Goal: Information Seeking & Learning: Learn about a topic

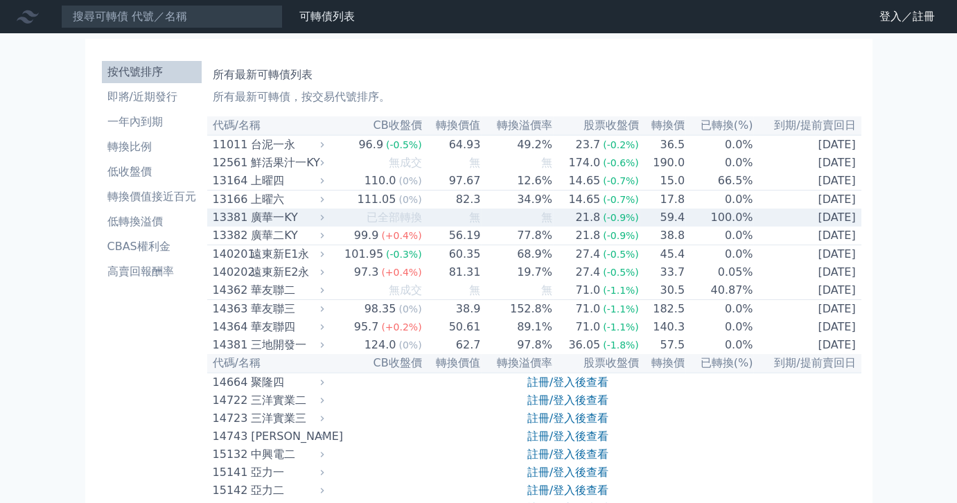
click at [487, 226] on td "無" at bounding box center [516, 218] width 71 height 18
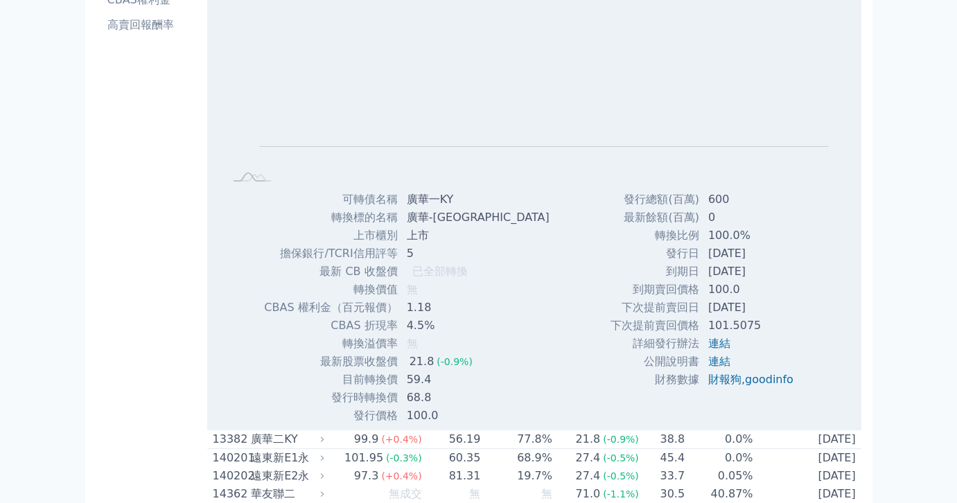
scroll to position [255, 0]
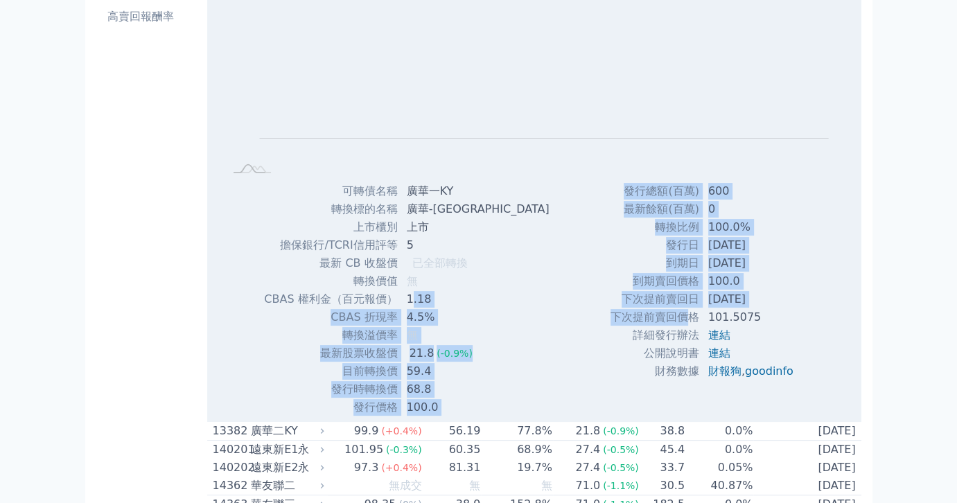
drag, startPoint x: 412, startPoint y: 310, endPoint x: 687, endPoint y: 322, distance: 275.4
click at [687, 322] on div "Zoom Out L L Chart created using amCharts library 可轉債名稱 廣華一KY 轉換標的名稱 [GEOGRAPHI…" at bounding box center [534, 194] width 654 height 445
click at [769, 307] on td "[DATE]" at bounding box center [752, 299] width 105 height 18
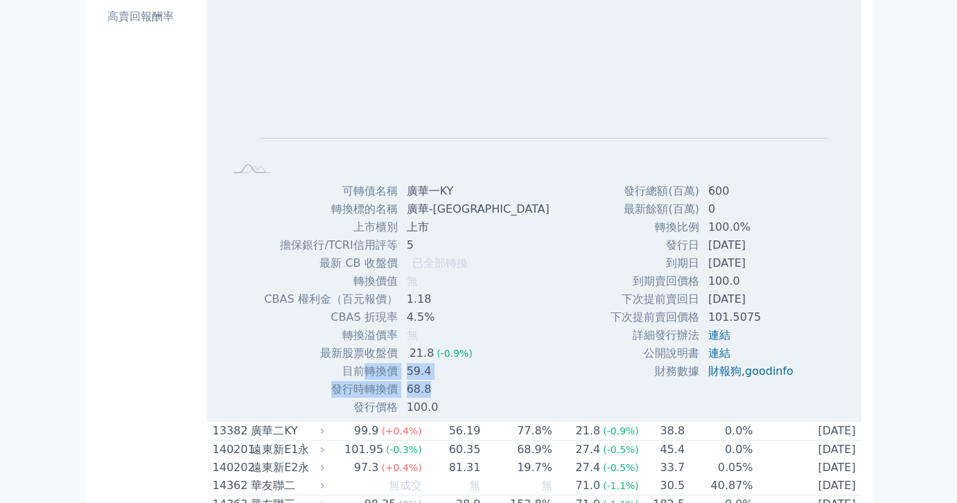
drag, startPoint x: 368, startPoint y: 381, endPoint x: 455, endPoint y: 398, distance: 88.9
click at [455, 398] on tbody "可轉債名稱 廣華一KY 轉換標的名稱 [GEOGRAPHIC_DATA] 上市櫃別 上市 擔保銀行/TCRI信用評等 5 最新 CB 收盤價 已全部轉換" at bounding box center [411, 299] width 297 height 234
click at [490, 395] on div "可轉債名稱 廣華一KY 轉換標的名稱 [GEOGRAPHIC_DATA] 上市櫃別 上市 擔保銀行/TCRI信用評等 5 最新 CB 收盤價 已全部轉換 轉換…" at bounding box center [380, 299] width 266 height 234
drag, startPoint x: 385, startPoint y: 360, endPoint x: 435, endPoint y: 357, distance: 49.3
click at [428, 357] on tr "最新股票收盤價 21.8 (-0.9%)" at bounding box center [411, 353] width 297 height 18
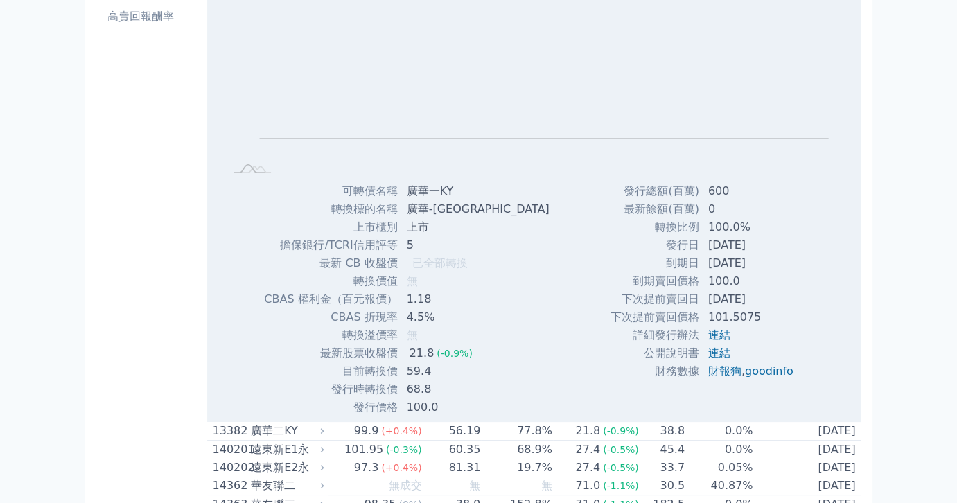
click at [534, 366] on div "Zoom Out L L Chart created using amCharts library 可轉債名稱 廣華一KY 轉換標的名稱 [GEOGRAPHI…" at bounding box center [534, 194] width 654 height 445
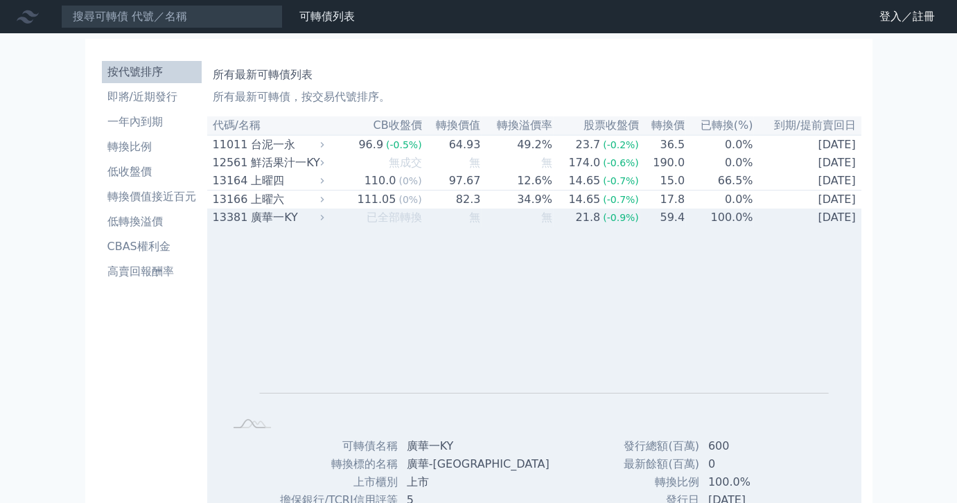
click at [317, 226] on div "廣華一KY" at bounding box center [286, 217] width 70 height 17
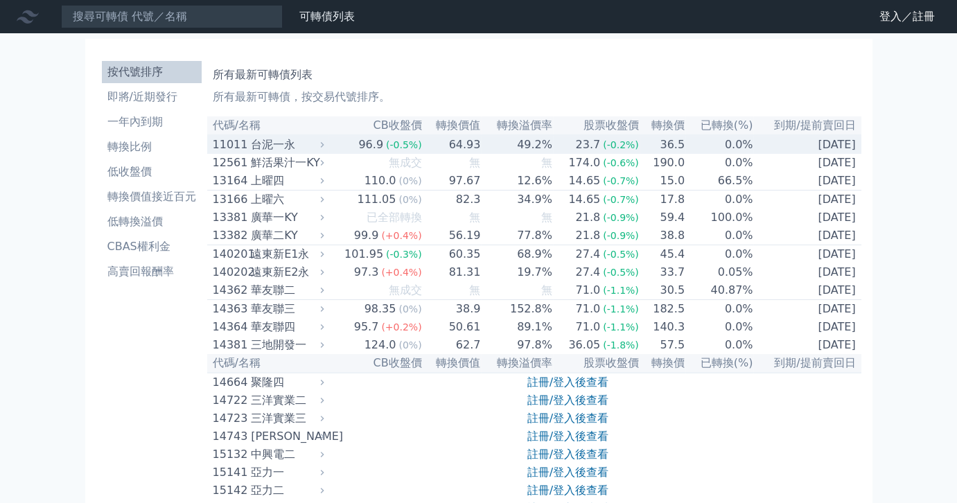
click at [272, 147] on div "台泥一永" at bounding box center [286, 145] width 70 height 17
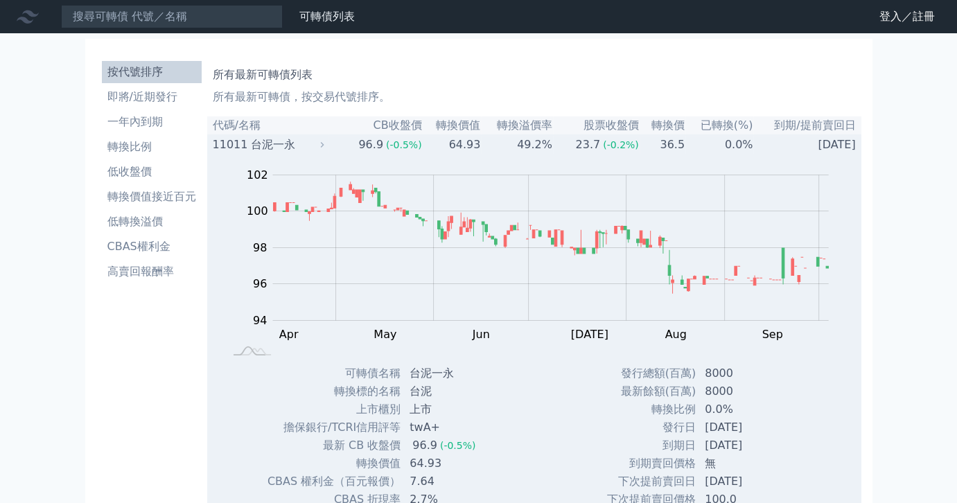
drag, startPoint x: 665, startPoint y: 428, endPoint x: 758, endPoint y: 428, distance: 92.9
click at [758, 428] on tr "發行日 [DATE]" at bounding box center [703, 428] width 195 height 18
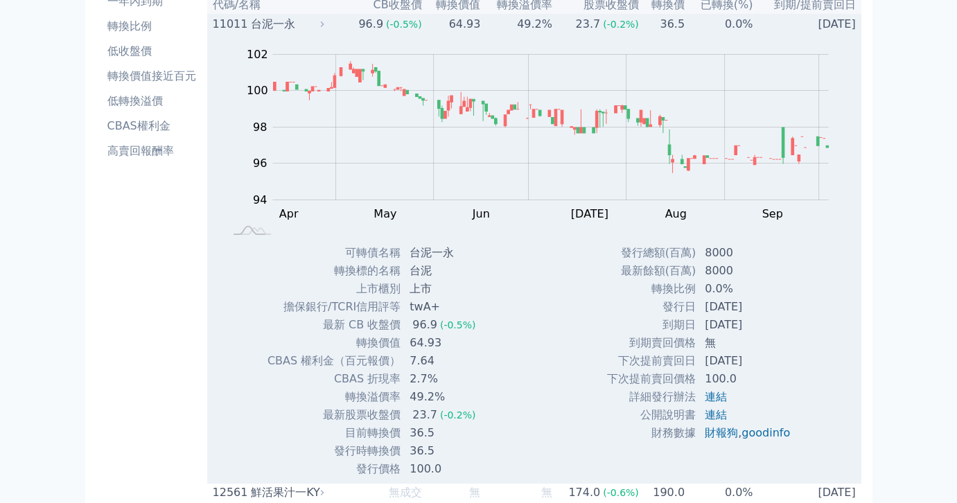
scroll to position [128, 0]
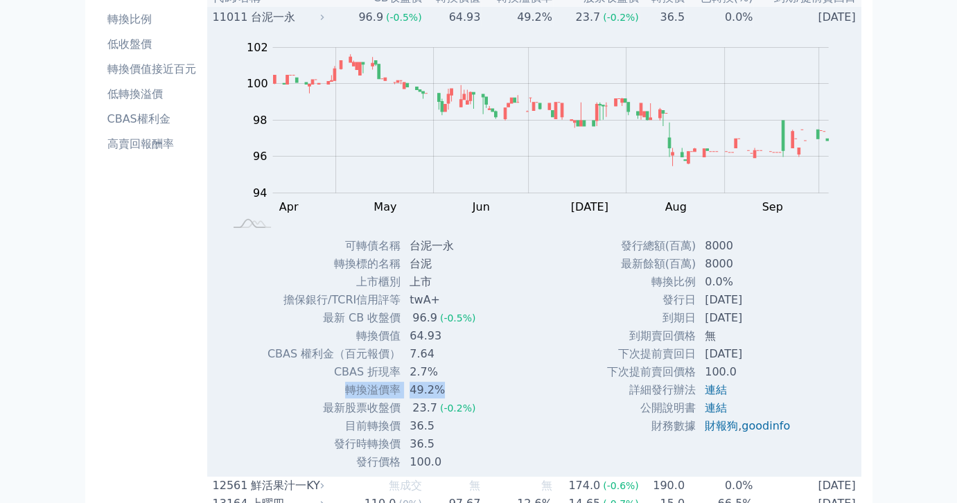
drag, startPoint x: 348, startPoint y: 400, endPoint x: 487, endPoint y: 400, distance: 138.6
click at [487, 400] on div "可轉債名稱 台泥一永 轉換標的名稱 台泥 上市櫃別 上市 擔保銀行/TCRI信用評等 twA+ 最新 CB 收盤價 96.9 (-0.5%) 轉換價值 7.64" at bounding box center [377, 354] width 254 height 234
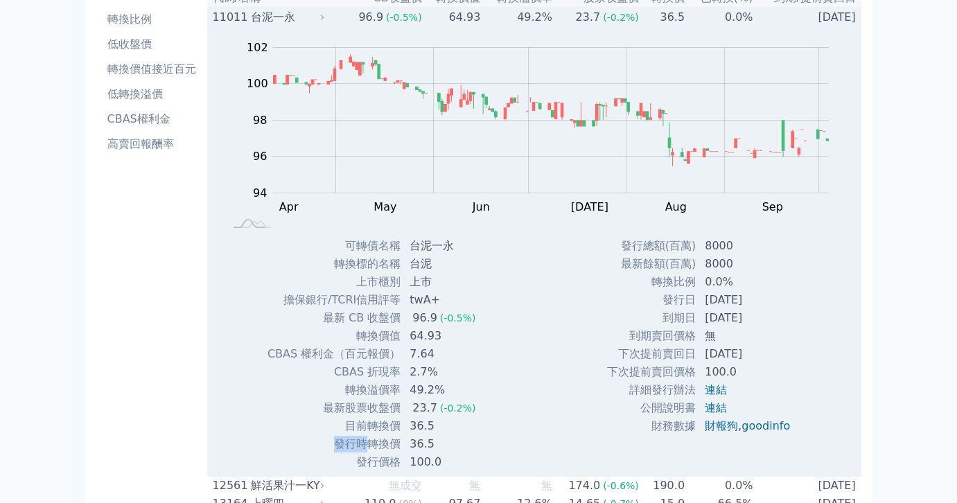
drag, startPoint x: 365, startPoint y: 448, endPoint x: 437, endPoint y: 437, distance: 73.6
click at [437, 437] on tbody "可轉債名稱 台泥一永 轉換標的名稱 台泥 上市櫃別 上市 擔保銀行/TCRI信用評等 twA+ 最新 CB 收盤價 96.9 (-0.5%)" at bounding box center [377, 354] width 220 height 234
click at [387, 428] on td "目前轉換價" at bounding box center [334, 426] width 134 height 18
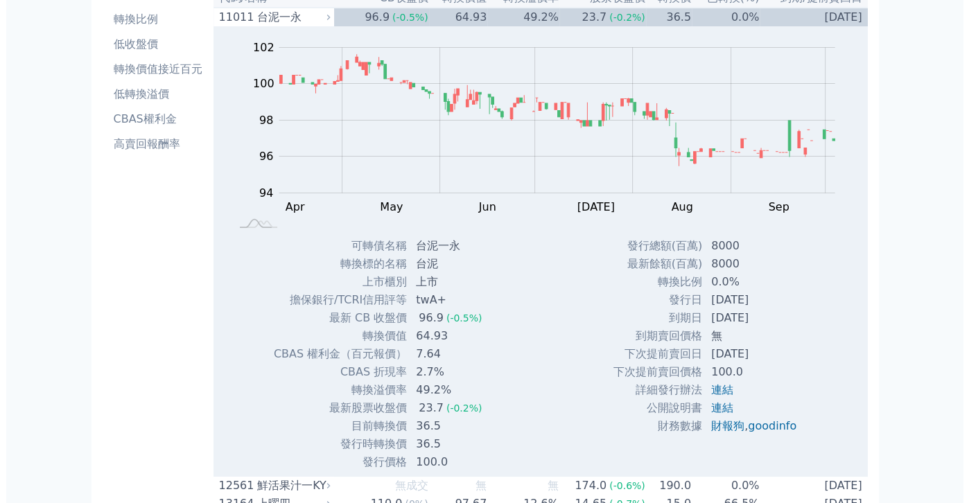
scroll to position [0, 0]
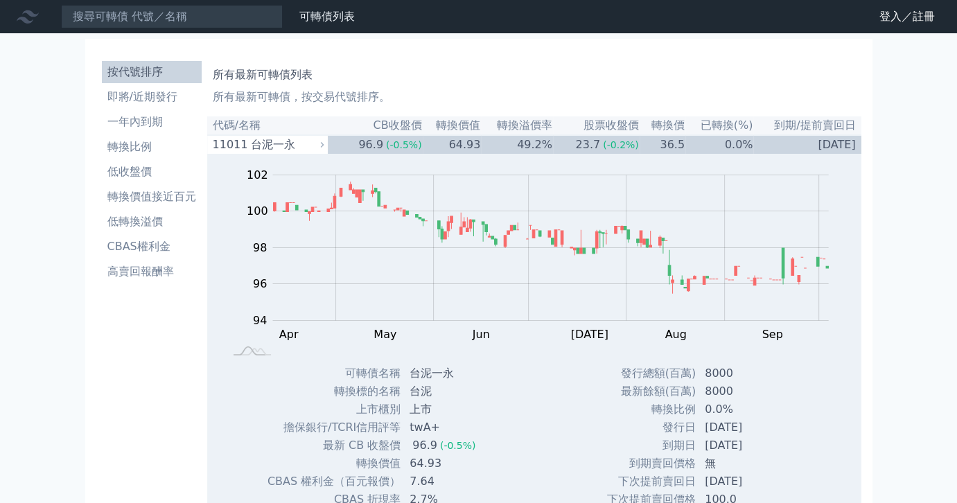
click at [342, 131] on th "CB收盤價" at bounding box center [375, 125] width 95 height 19
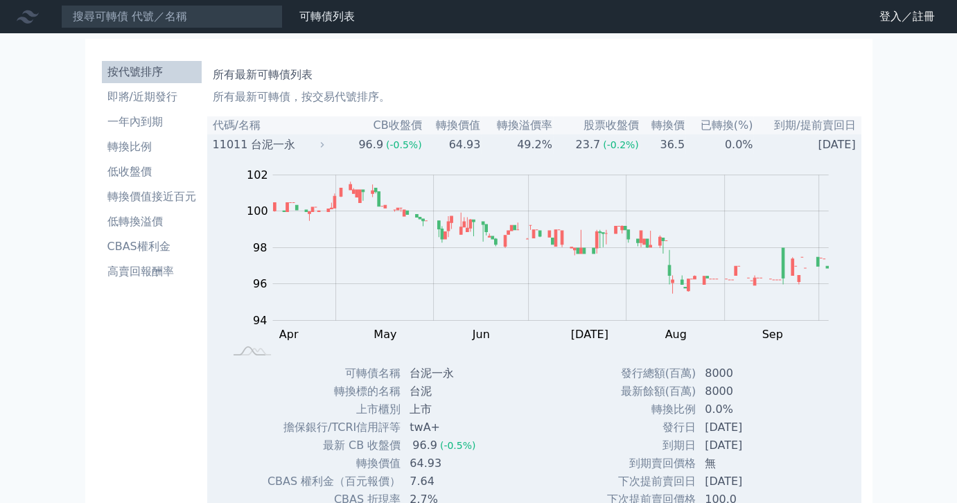
click at [261, 137] on td "11011 台泥一永" at bounding box center [267, 144] width 121 height 19
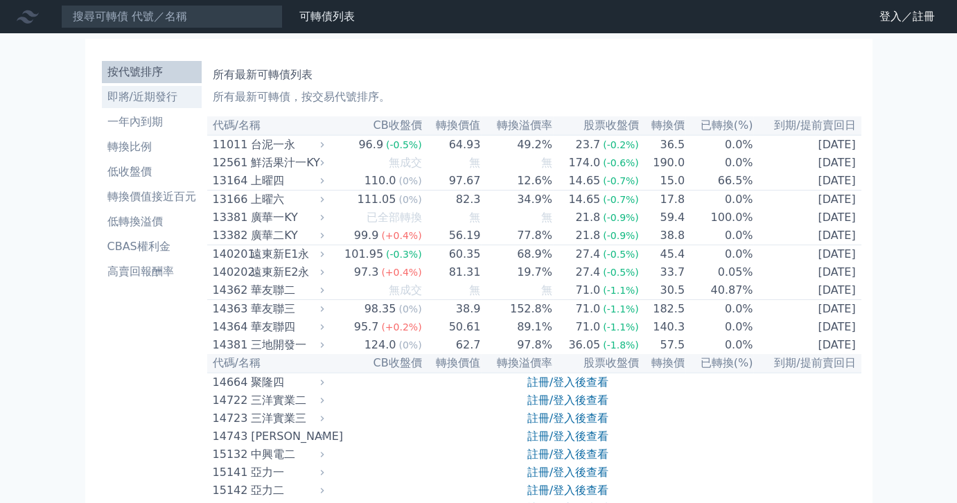
click at [158, 99] on li "即將/近期發行" at bounding box center [152, 97] width 100 height 17
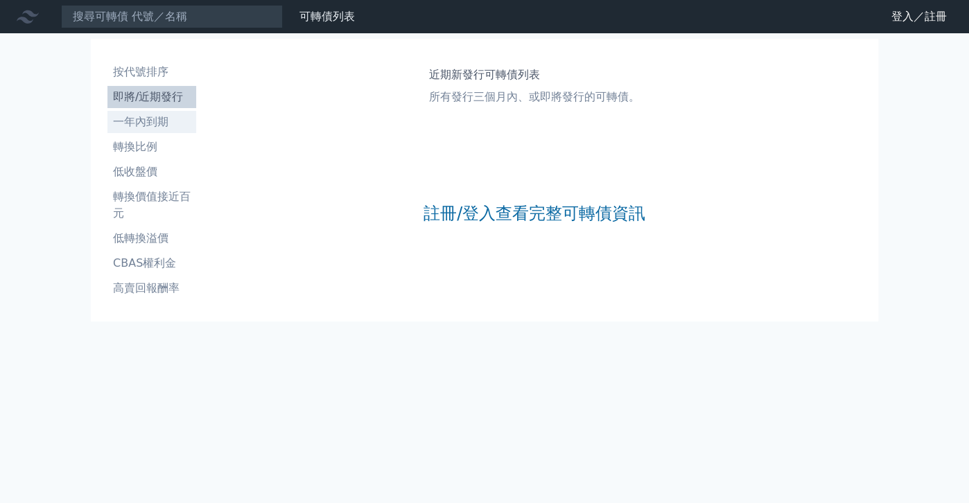
click at [150, 119] on li "一年內到期" at bounding box center [151, 122] width 89 height 17
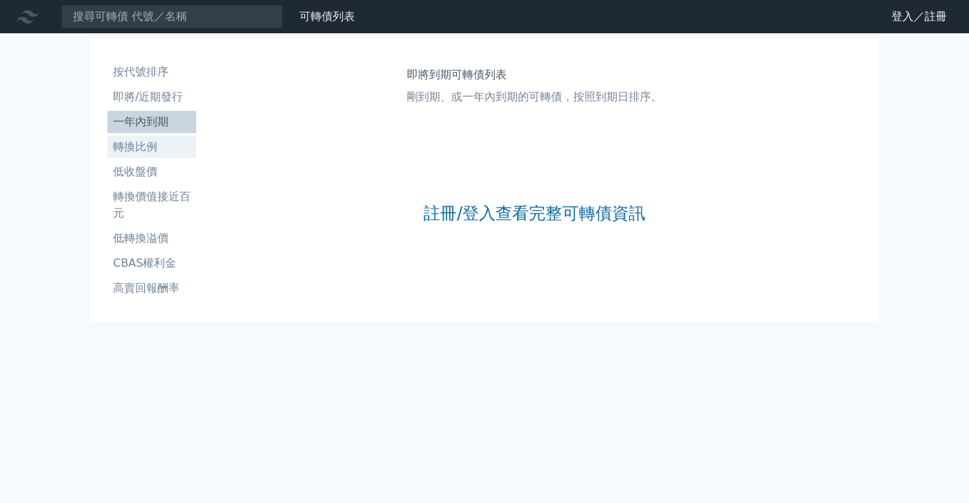
click at [150, 137] on link "轉換比例" at bounding box center [151, 147] width 89 height 22
